Goal: Transaction & Acquisition: Obtain resource

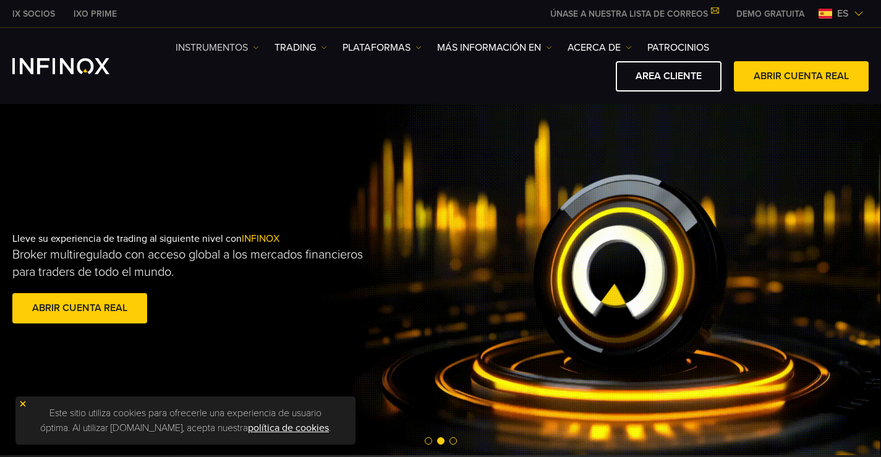
click at [220, 41] on link "Instrumentos" at bounding box center [217, 47] width 83 height 15
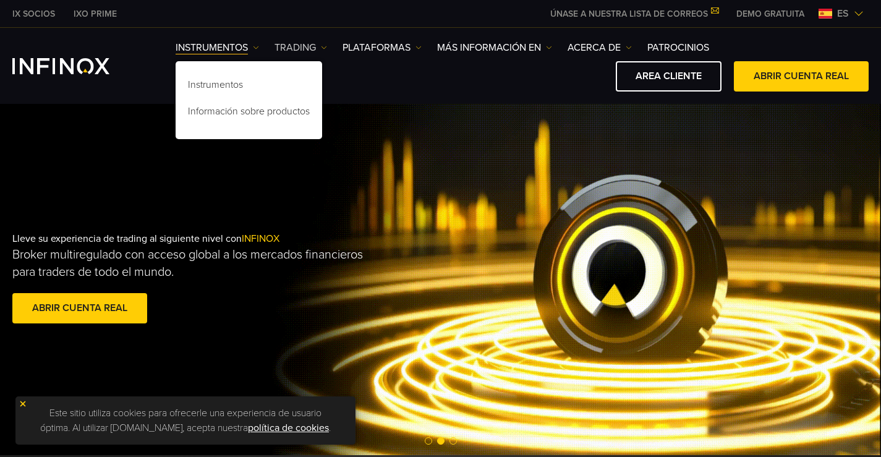
click at [302, 51] on link "TRADING" at bounding box center [300, 47] width 53 height 15
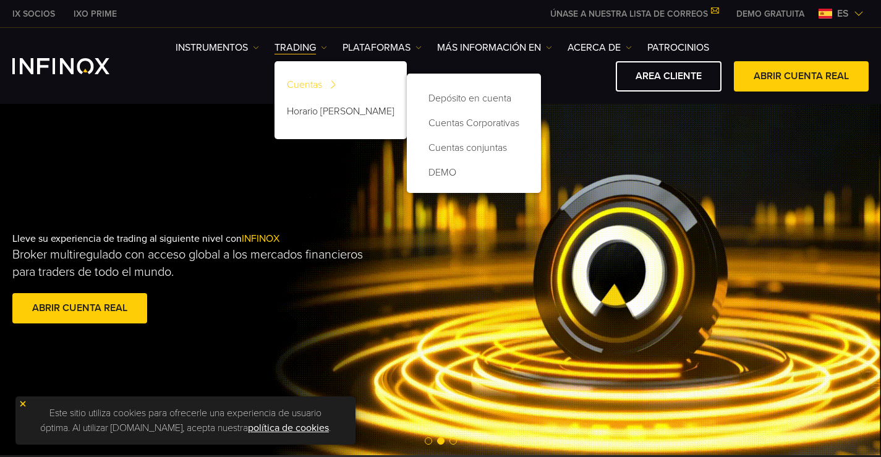
click at [315, 83] on link "Cuentas" at bounding box center [340, 87] width 132 height 27
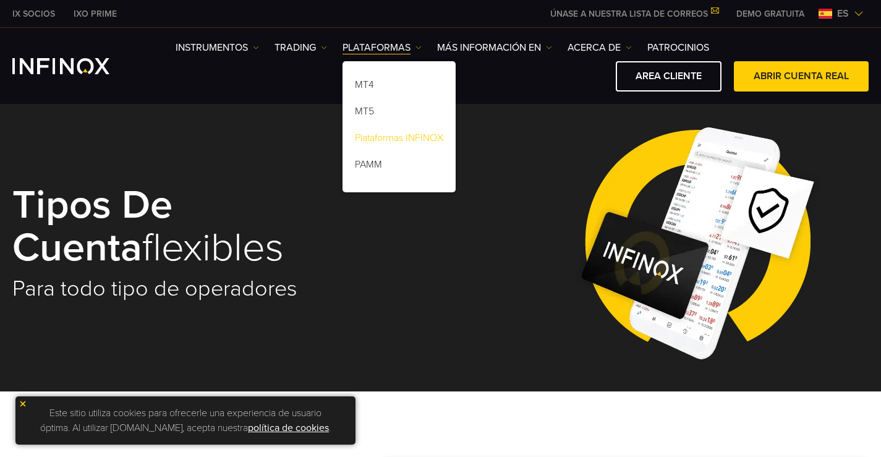
click at [397, 134] on link "Plataformas INFINOX" at bounding box center [398, 140] width 113 height 27
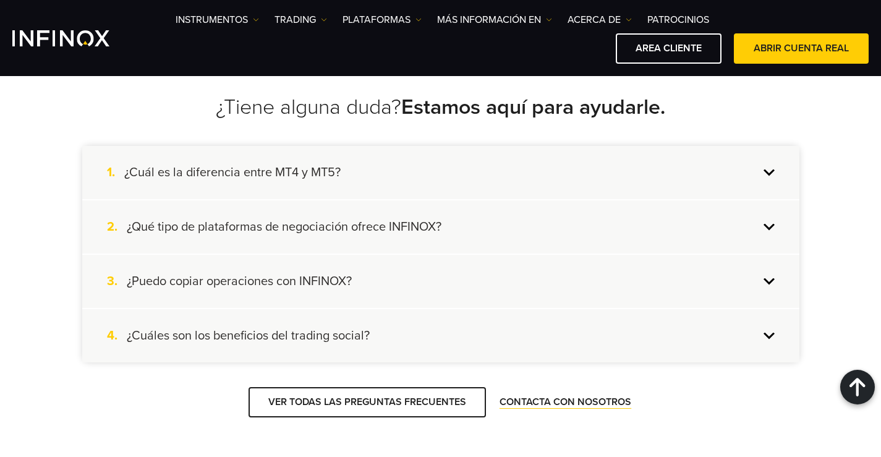
scroll to position [2575, 0]
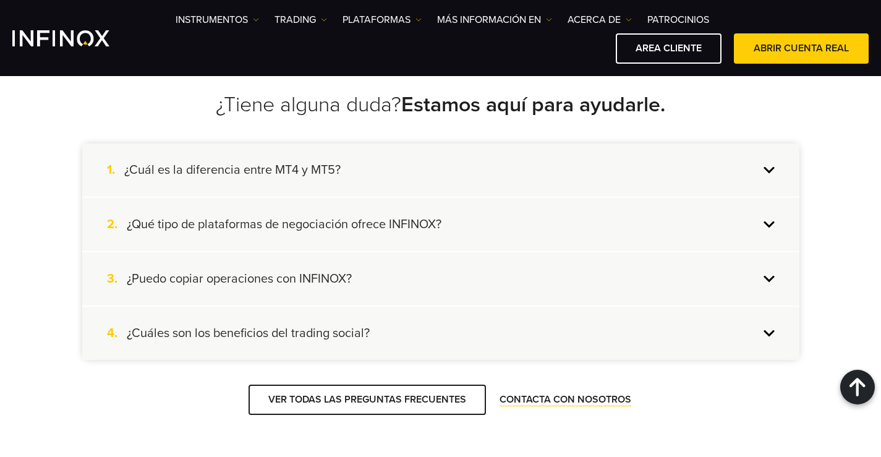
click at [321, 280] on h4 "¿Puedo copiar operaciones con INFINOX?" at bounding box center [239, 279] width 225 height 16
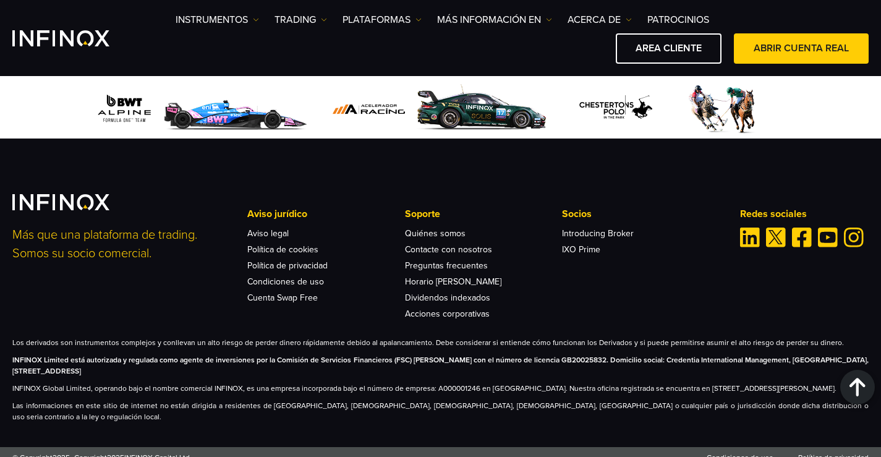
scroll to position [4424, 0]
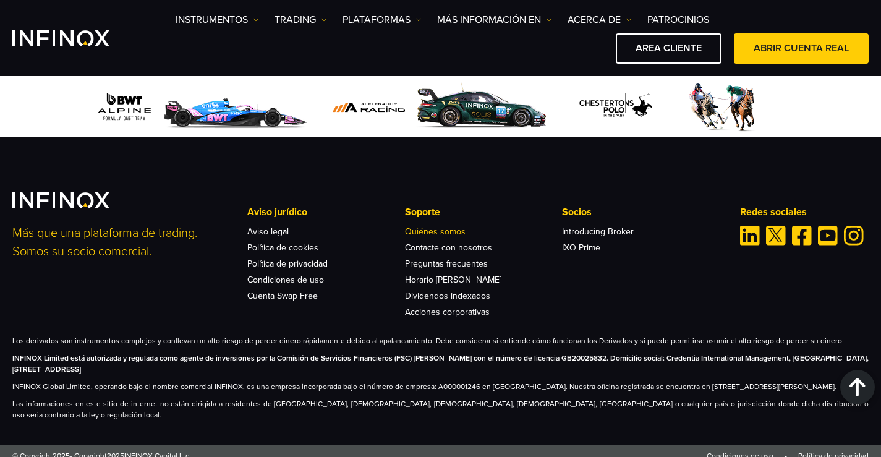
click at [442, 226] on link "Quiénes somos" at bounding box center [435, 231] width 61 height 11
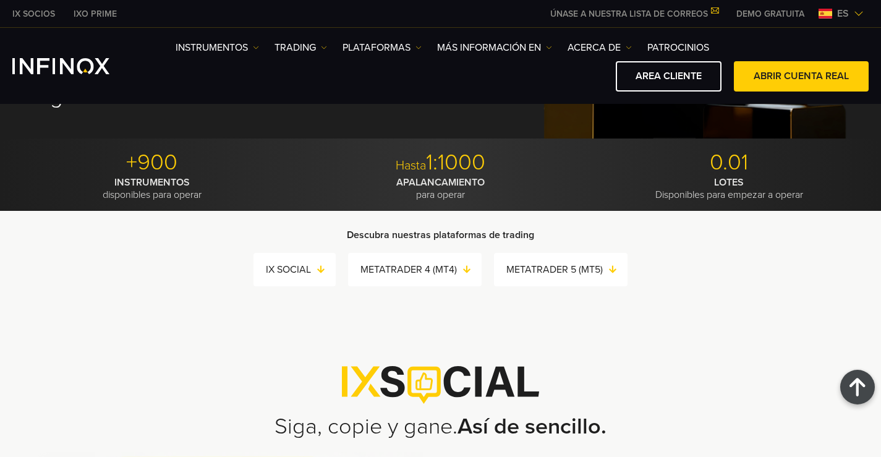
scroll to position [0, 0]
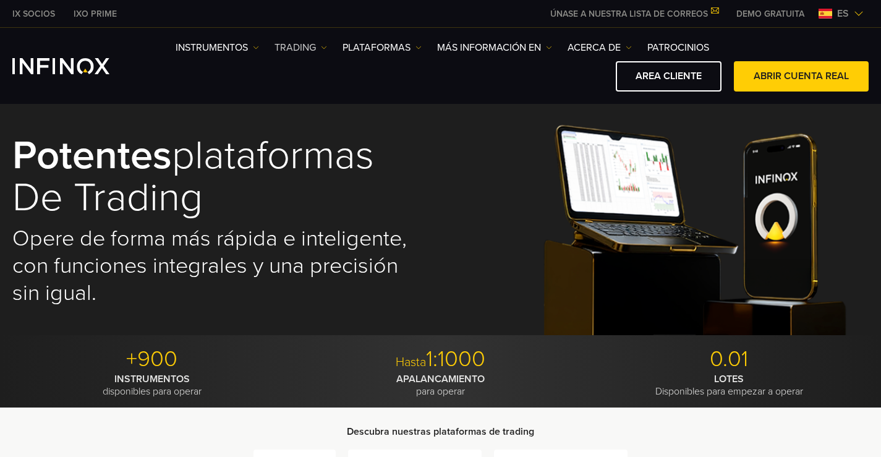
click at [305, 46] on link "TRADING" at bounding box center [300, 47] width 53 height 15
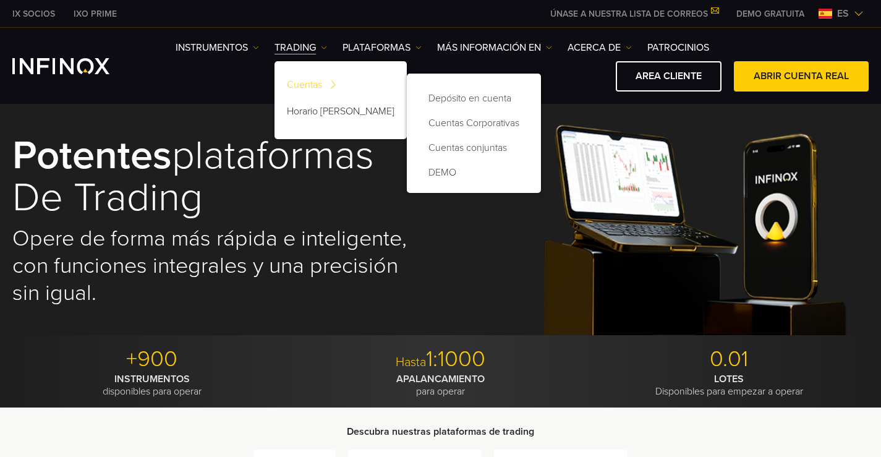
click at [307, 82] on link "Cuentas" at bounding box center [340, 87] width 132 height 27
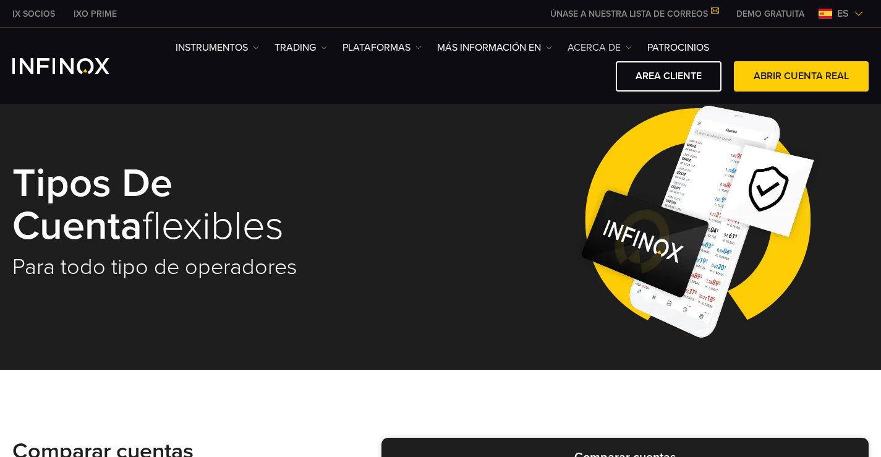
click at [596, 51] on link "ACERCA DE" at bounding box center [599, 47] width 64 height 15
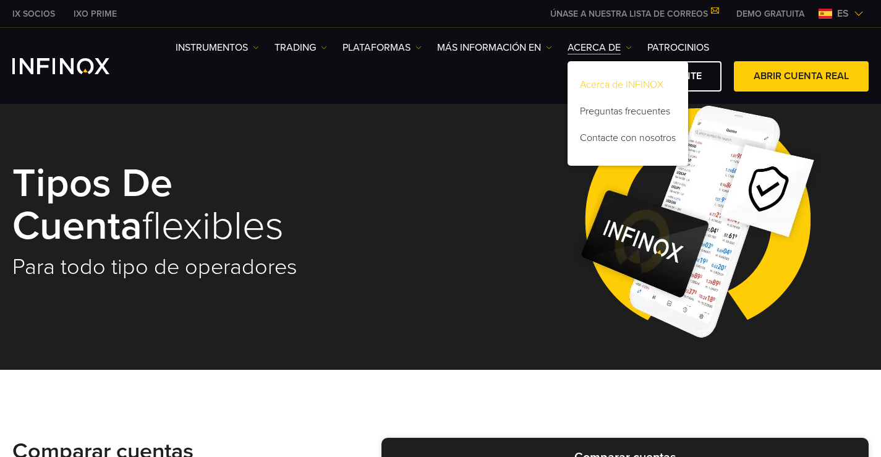
click at [608, 82] on link "Acerca de INFINOX" at bounding box center [627, 87] width 121 height 27
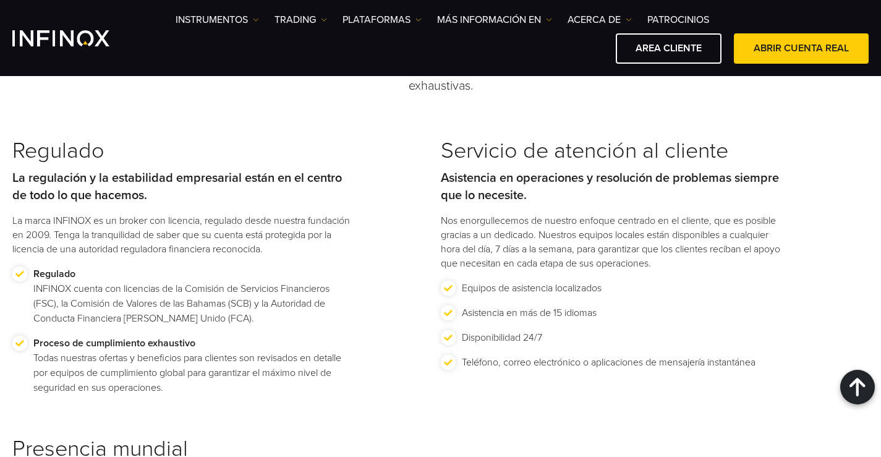
scroll to position [1483, 0]
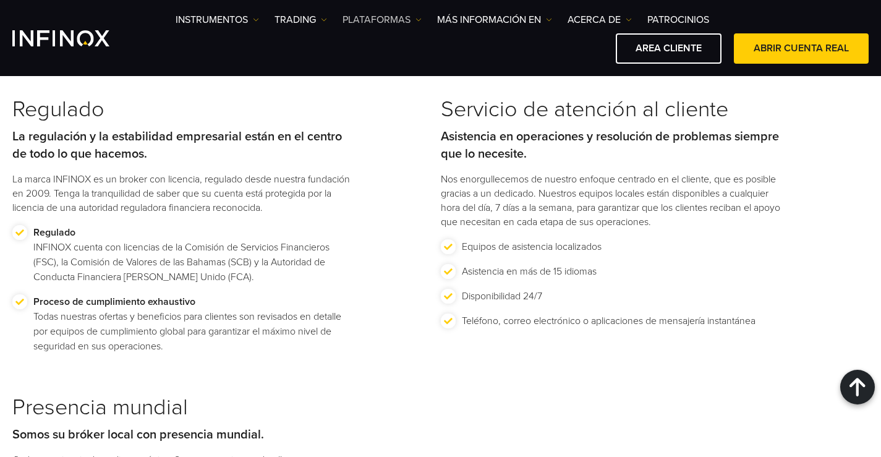
click at [371, 17] on link "PLATAFORMAS" at bounding box center [381, 19] width 79 height 15
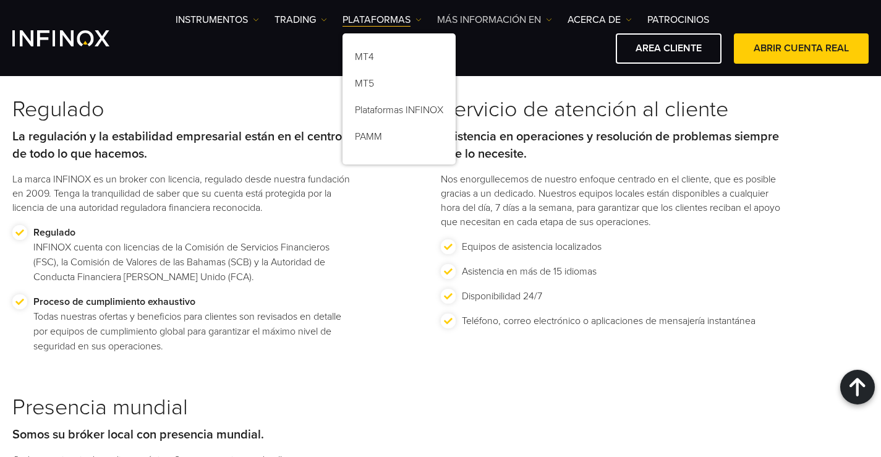
click at [471, 22] on link "Más información en" at bounding box center [494, 19] width 115 height 15
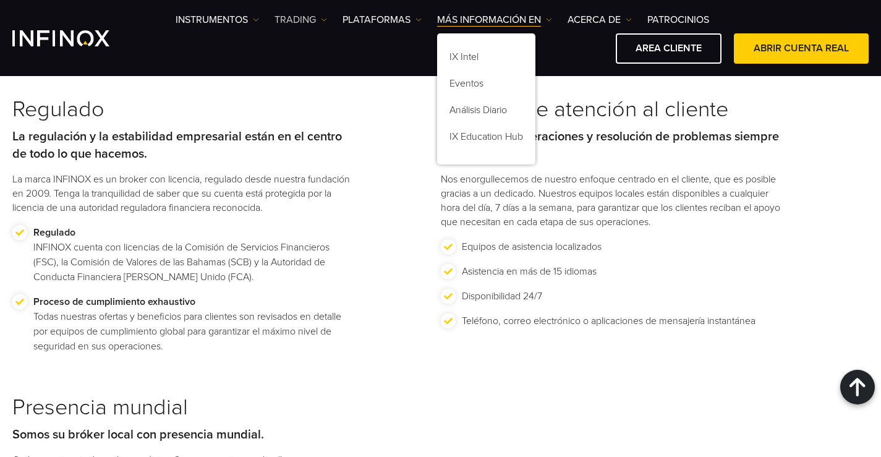
click at [291, 15] on link "TRADING" at bounding box center [300, 19] width 53 height 15
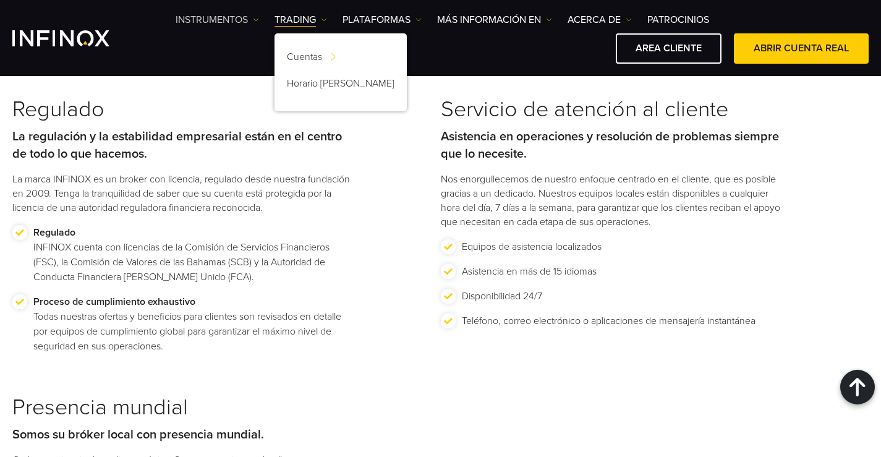
click at [232, 14] on link "Instrumentos" at bounding box center [217, 19] width 83 height 15
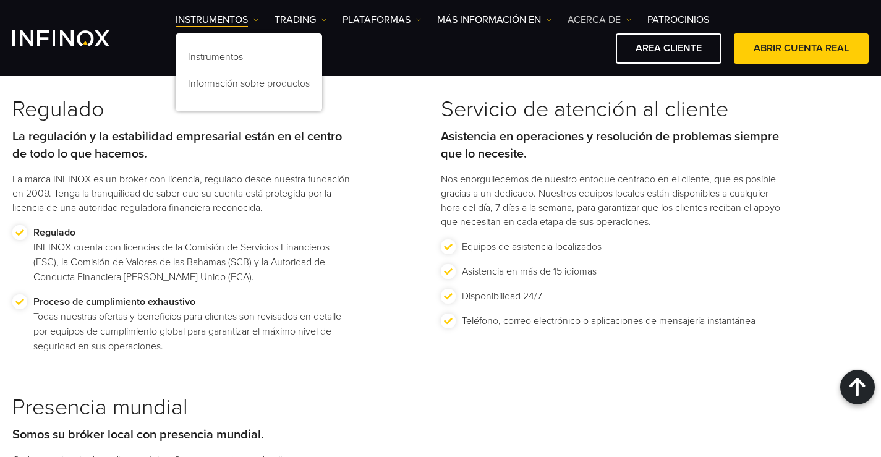
click at [587, 16] on link "ACERCA DE" at bounding box center [599, 19] width 64 height 15
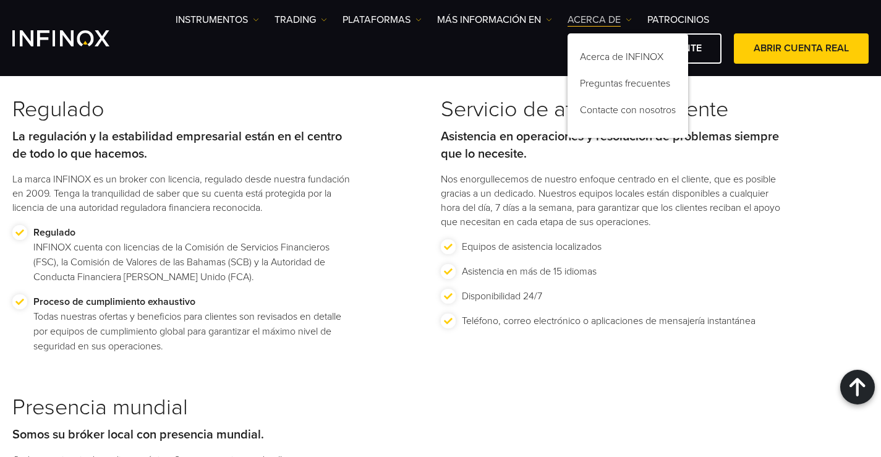
scroll to position [0, 0]
click at [488, 15] on link "Más información en" at bounding box center [494, 19] width 115 height 15
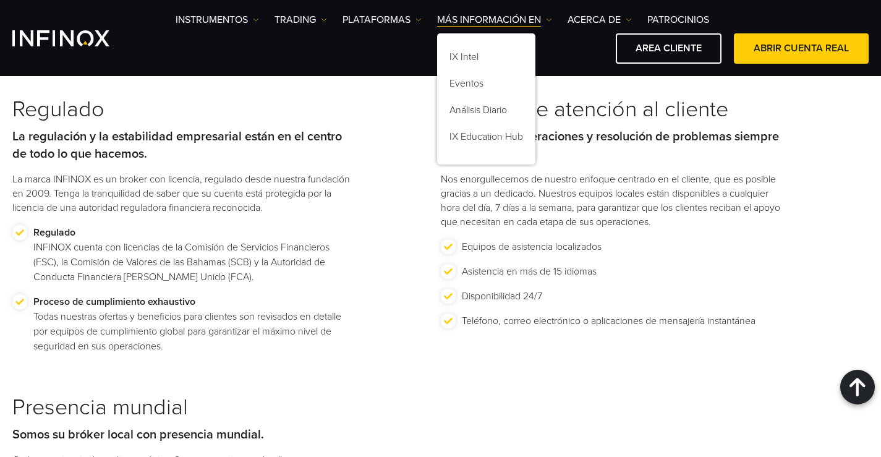
click at [325, 104] on h3 "Regulado" at bounding box center [183, 109] width 342 height 27
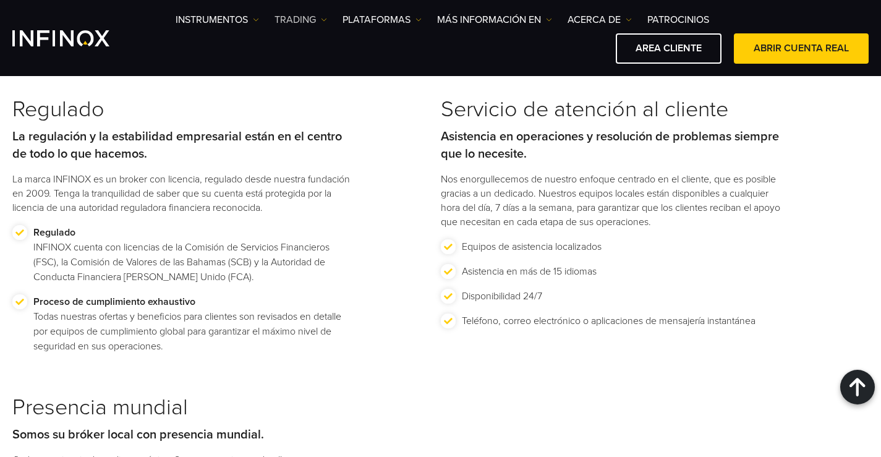
click at [283, 15] on link "TRADING" at bounding box center [300, 19] width 53 height 15
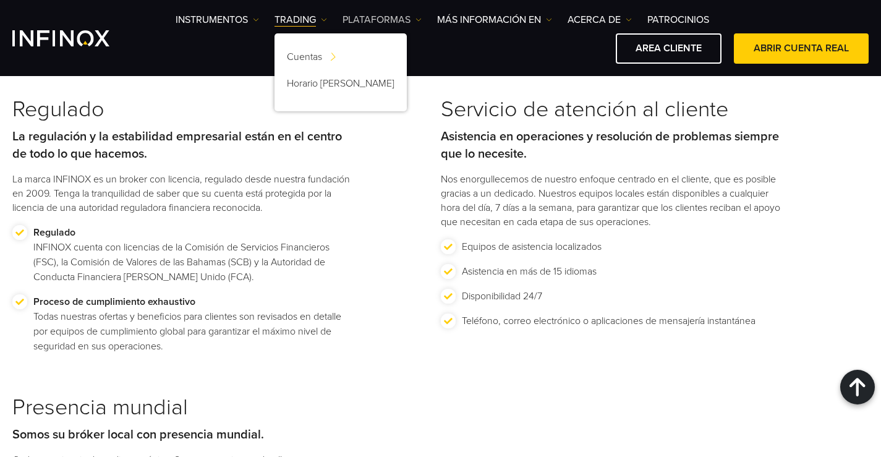
click at [390, 12] on link "PLATAFORMAS" at bounding box center [381, 19] width 79 height 15
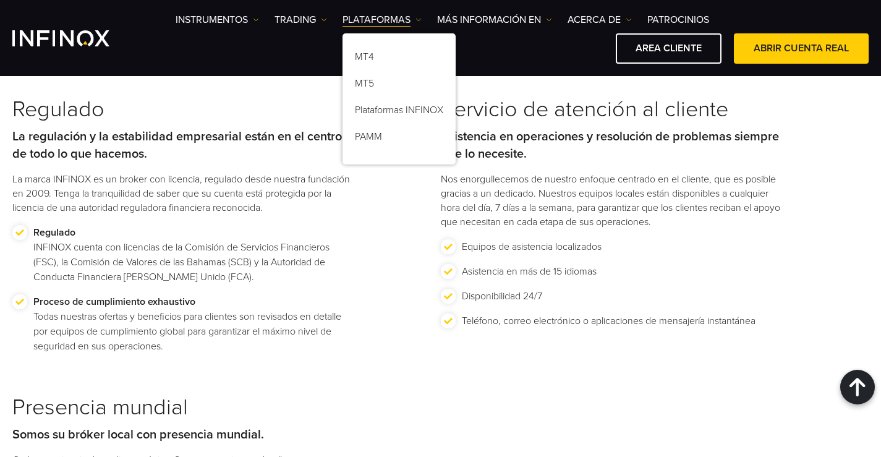
click at [461, 7] on div "Instrumentos Instrumentos Información sobre productos TRADING DEMO" at bounding box center [440, 38] width 881 height 76
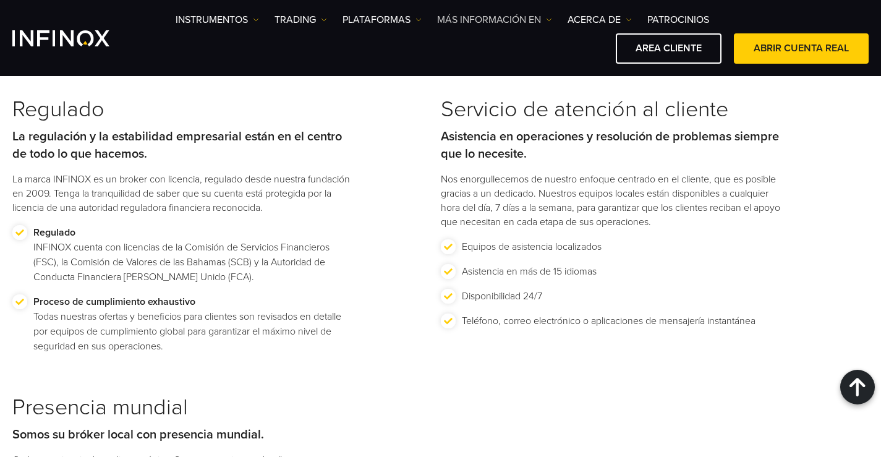
click at [460, 16] on link "Más información en" at bounding box center [494, 19] width 115 height 15
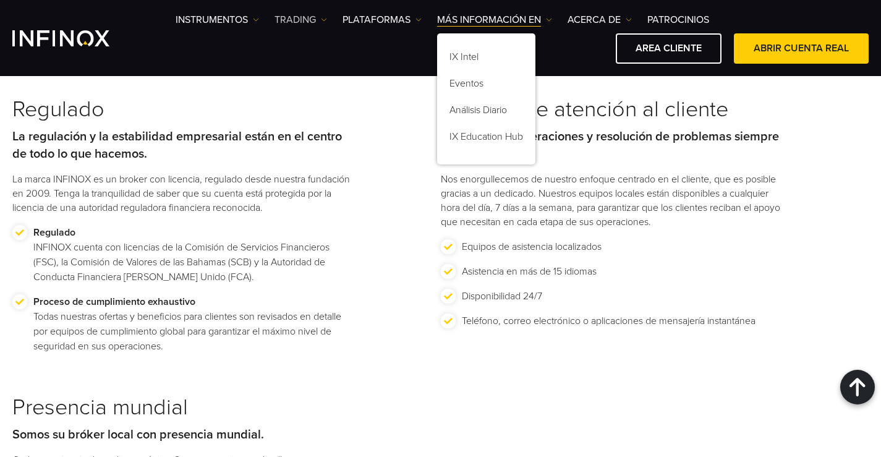
click at [302, 15] on link "TRADING" at bounding box center [300, 19] width 53 height 15
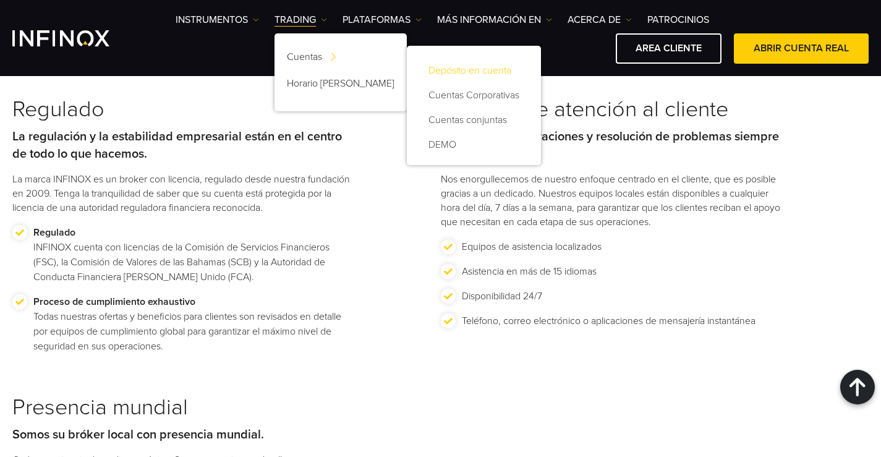
click at [449, 69] on link "Depósito en cuenta" at bounding box center [473, 70] width 109 height 25
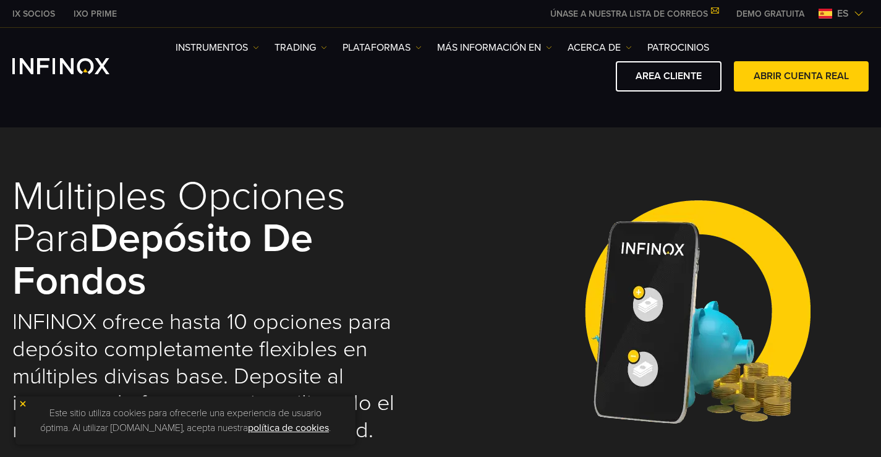
select select "***"
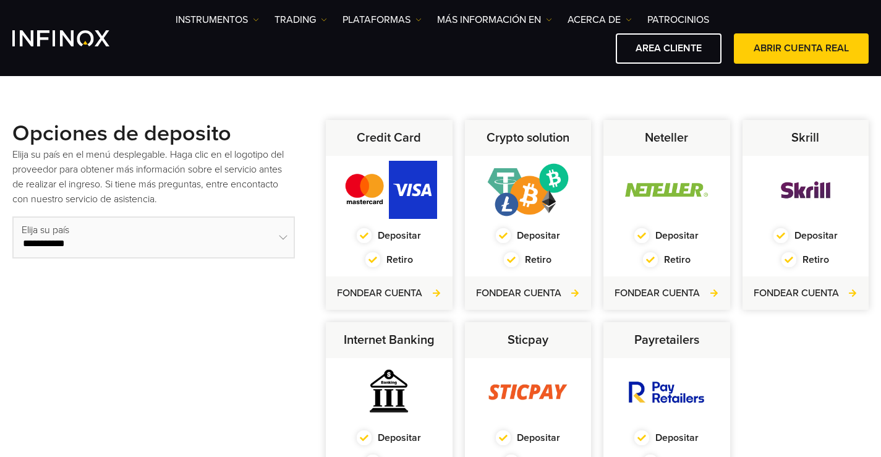
scroll to position [391, 0]
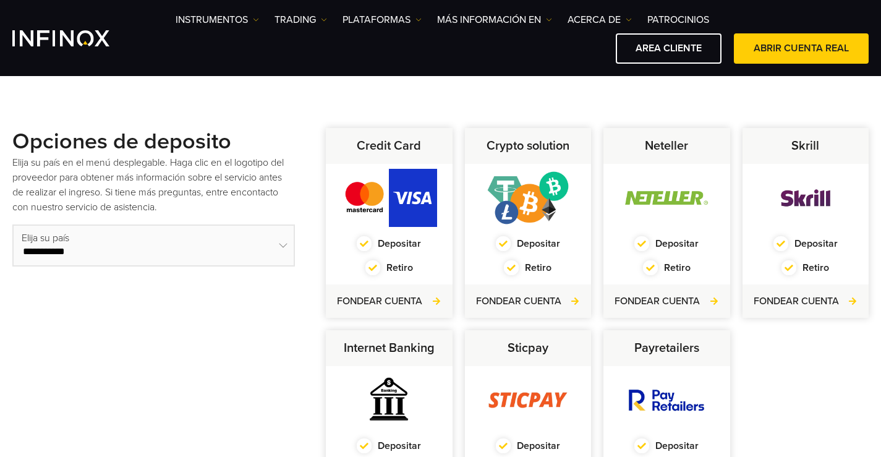
click at [219, 250] on select "**********" at bounding box center [153, 245] width 282 height 42
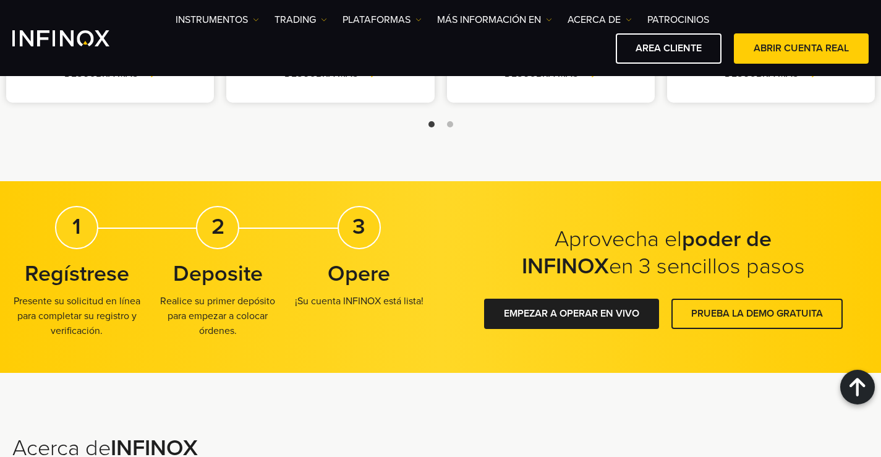
scroll to position [2082, 0]
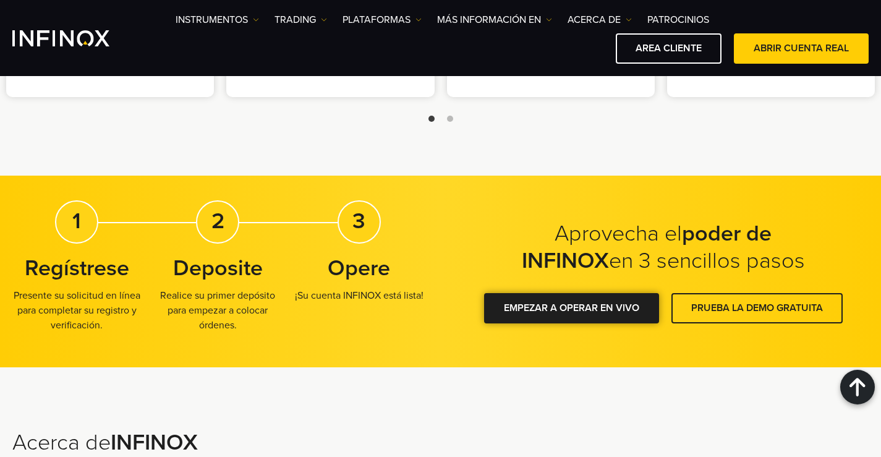
click at [582, 315] on link "EMPEZAR A OPERAR EN VIVO" at bounding box center [571, 308] width 175 height 30
